Goal: Task Accomplishment & Management: Manage account settings

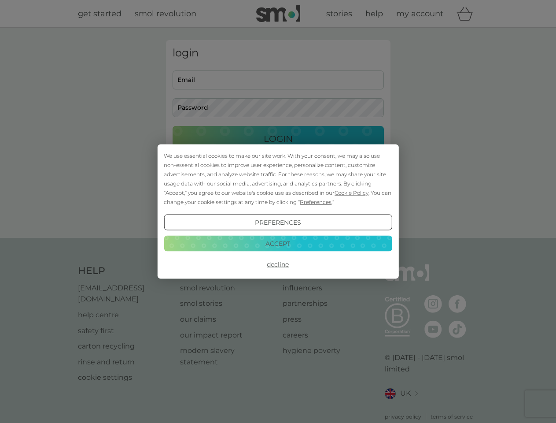
click at [348, 189] on span "Cookie Policy" at bounding box center [352, 192] width 34 height 7
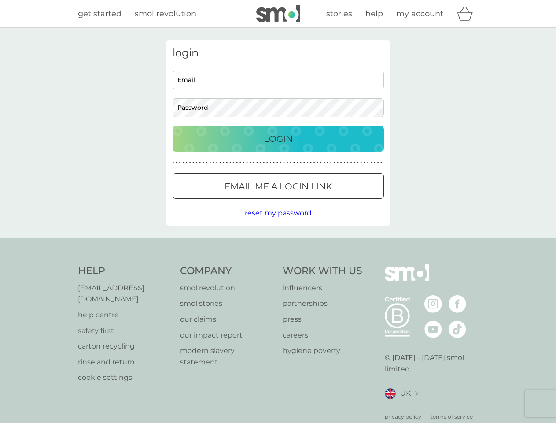
click at [288, 197] on button "Email me a login link" at bounding box center [278, 186] width 211 height 26
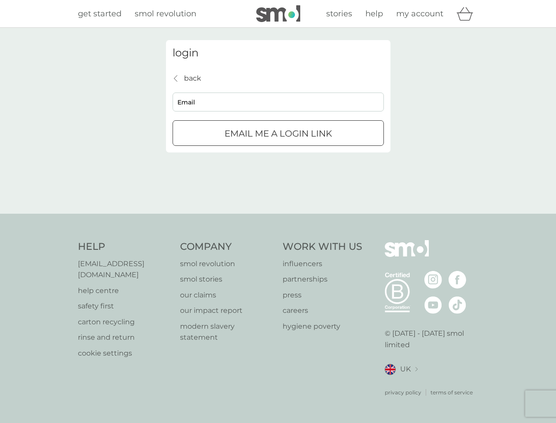
click at [278, 214] on div "login back back Email Email me a login link" at bounding box center [278, 121] width 556 height 186
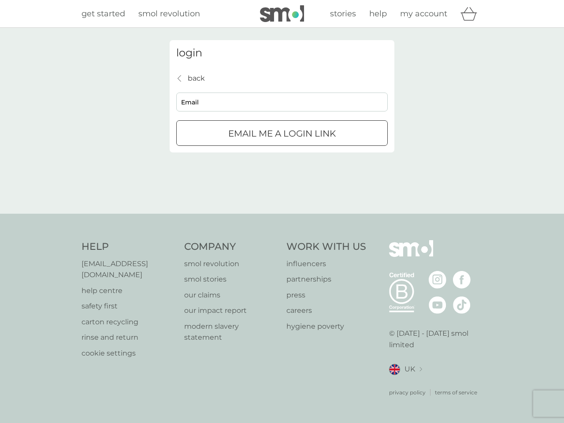
click at [278, 260] on div "Help [EMAIL_ADDRESS][DOMAIN_NAME] help centre safety first carton recycling rin…" at bounding box center [281, 318] width 401 height 156
click at [278, 239] on div "Help [EMAIL_ADDRESS][DOMAIN_NAME] help centre safety first carton recycling rin…" at bounding box center [282, 318] width 564 height 209
